Goal: Transaction & Acquisition: Purchase product/service

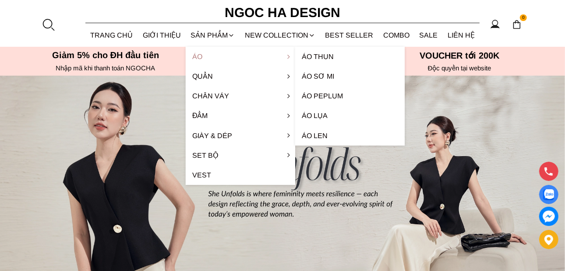
click at [202, 49] on link "Áo" at bounding box center [240, 57] width 109 height 20
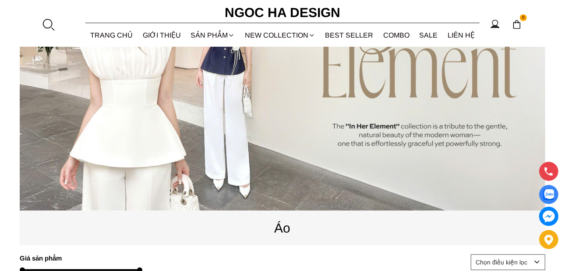
scroll to position [43, 0]
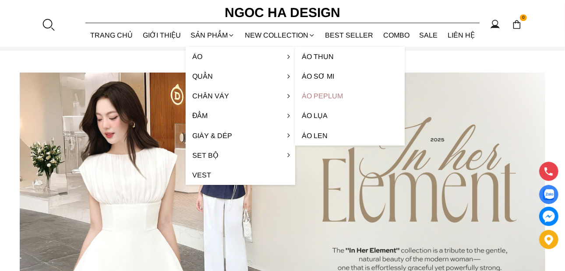
click at [320, 95] on link "Áo Peplum" at bounding box center [349, 96] width 109 height 20
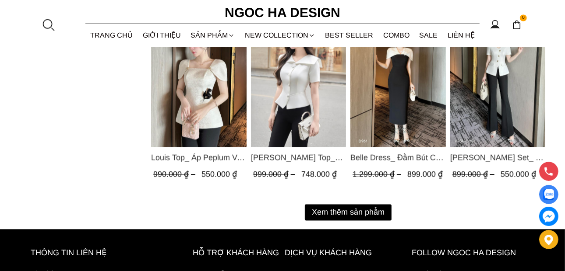
scroll to position [1094, 0]
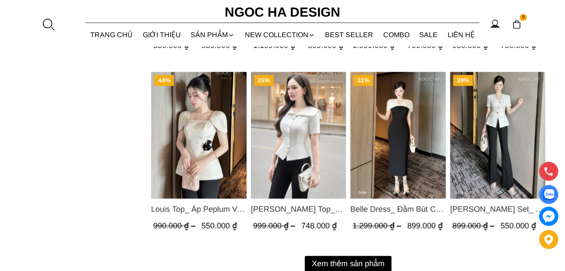
click at [398, 110] on img "Product image - Belle Dress_ Đầm Bút Chì Đen Phối Choàng Vai May Ly Màu Trắng K…" at bounding box center [397, 135] width 95 height 127
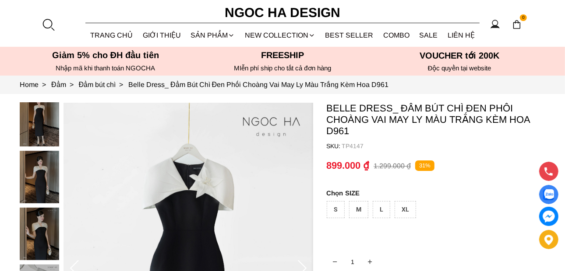
click at [43, 123] on img at bounding box center [39, 120] width 39 height 53
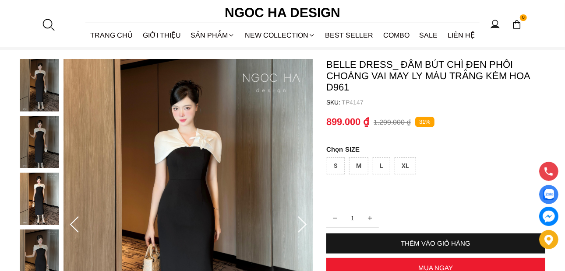
scroll to position [43, 0]
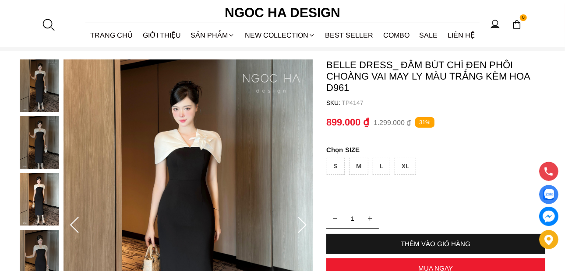
click at [300, 227] on icon at bounding box center [302, 226] width 18 height 18
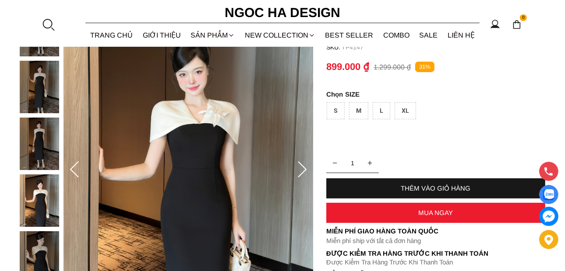
scroll to position [131, 0]
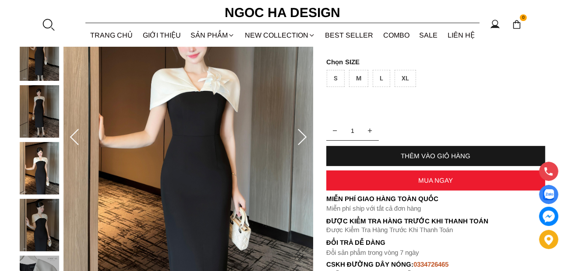
click at [297, 134] on icon at bounding box center [302, 138] width 18 height 18
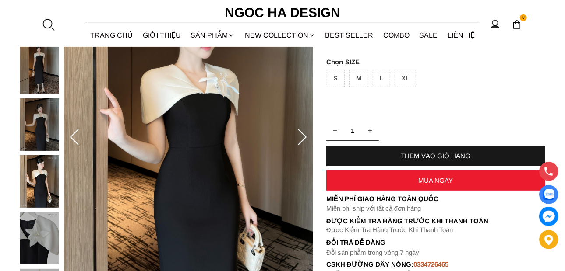
click at [300, 137] on icon at bounding box center [302, 138] width 18 height 18
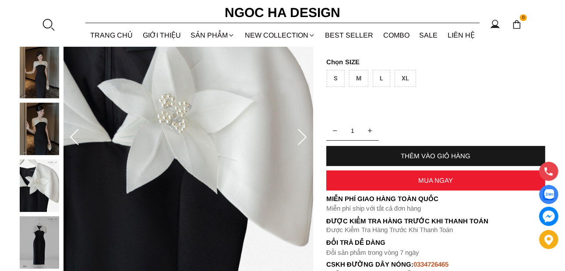
click at [301, 137] on icon at bounding box center [302, 138] width 18 height 18
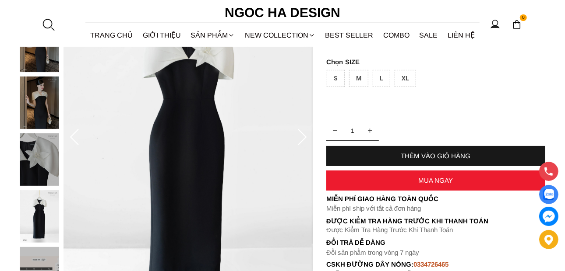
click at [302, 137] on icon at bounding box center [302, 138] width 18 height 18
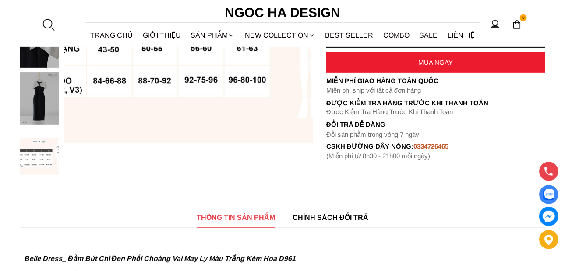
scroll to position [175, 0]
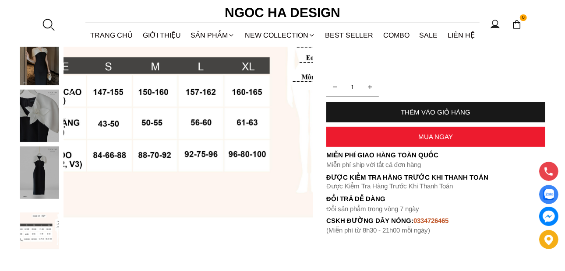
click at [42, 168] on div at bounding box center [42, 32] width 44 height 455
